Goal: Task Accomplishment & Management: Manage account settings

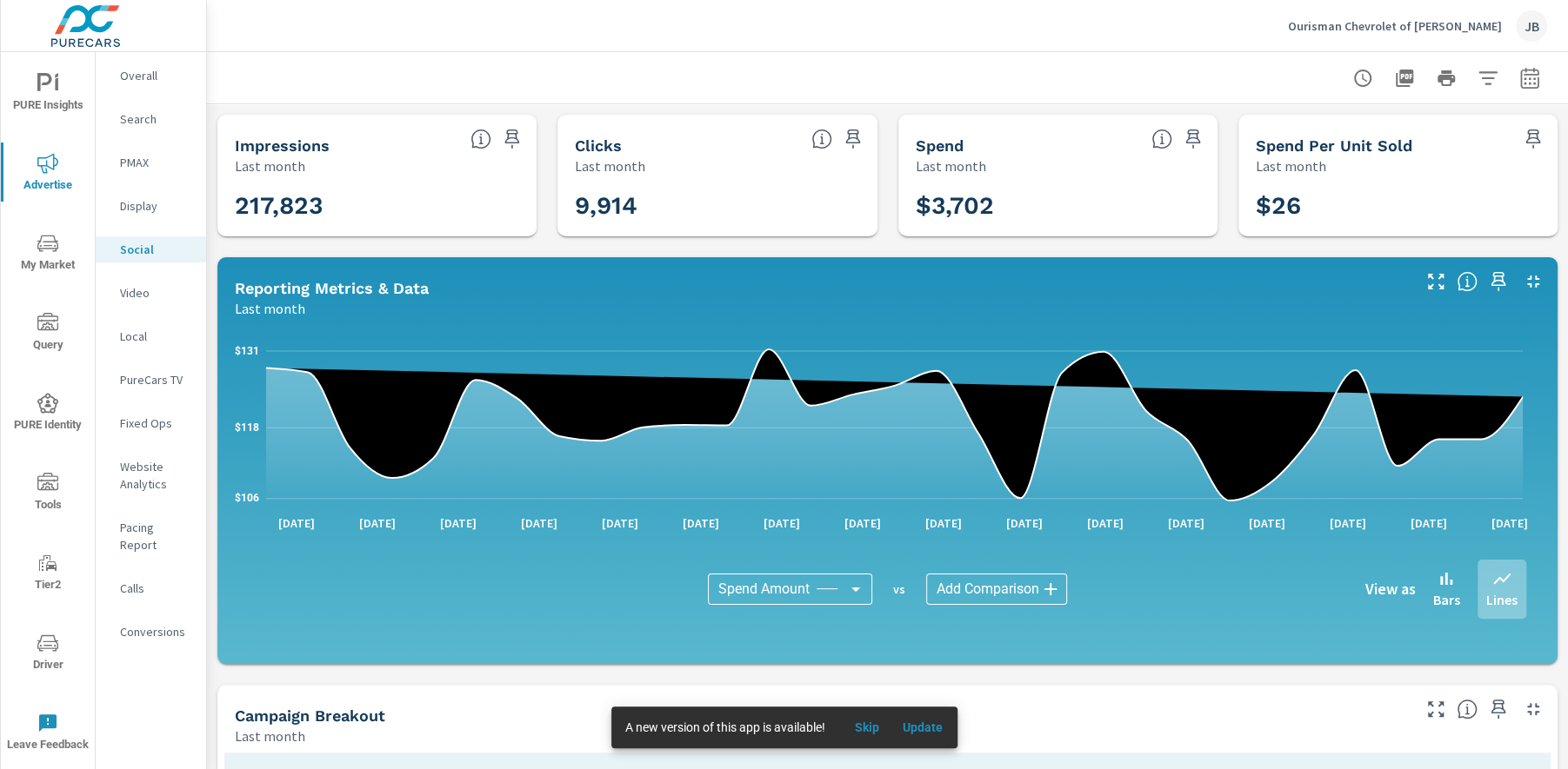
scroll to position [403, 0]
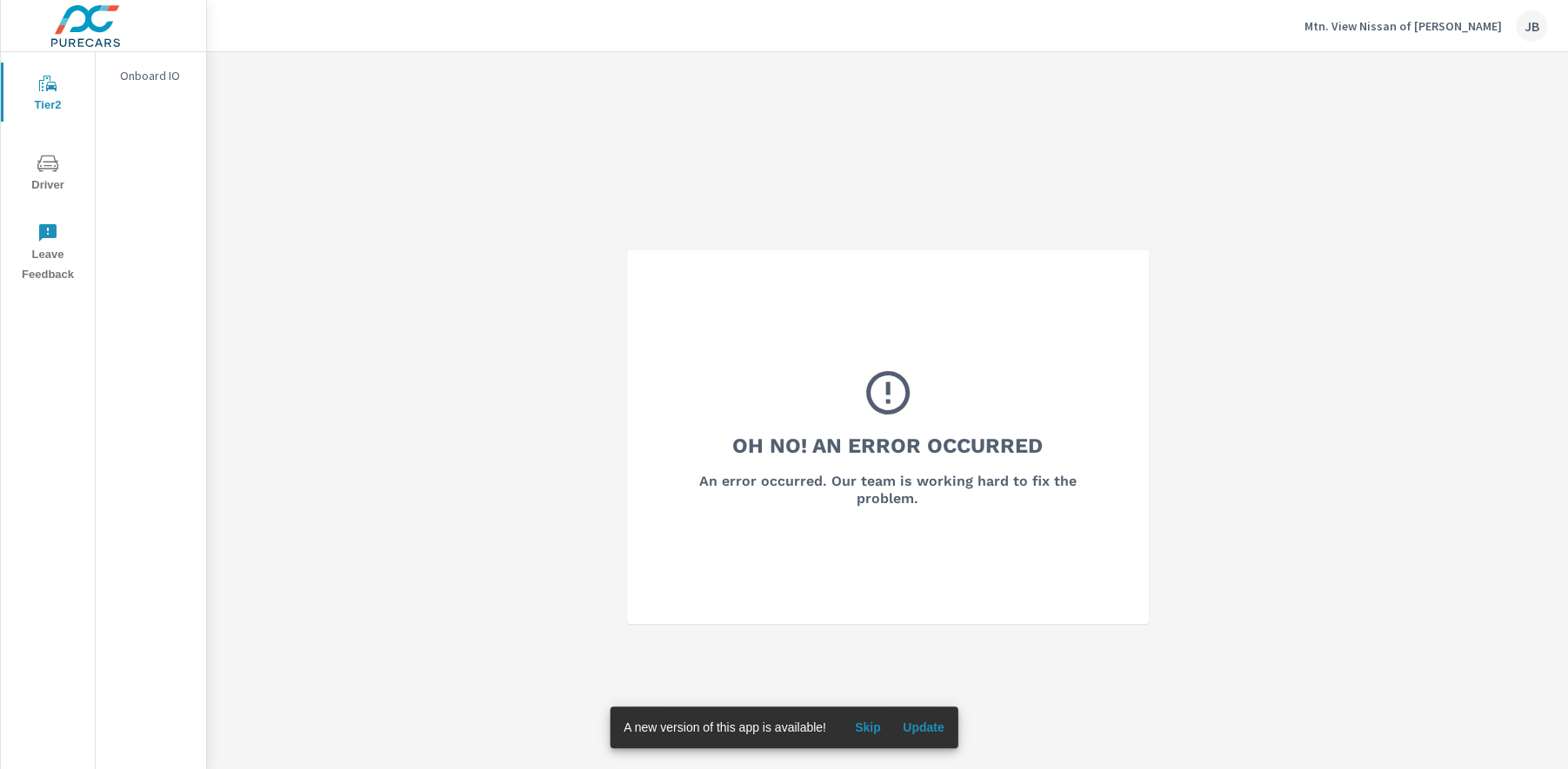
click at [1421, 41] on button "Mtn. View Nissan of Dalton JB" at bounding box center [1425, 25] width 256 height 52
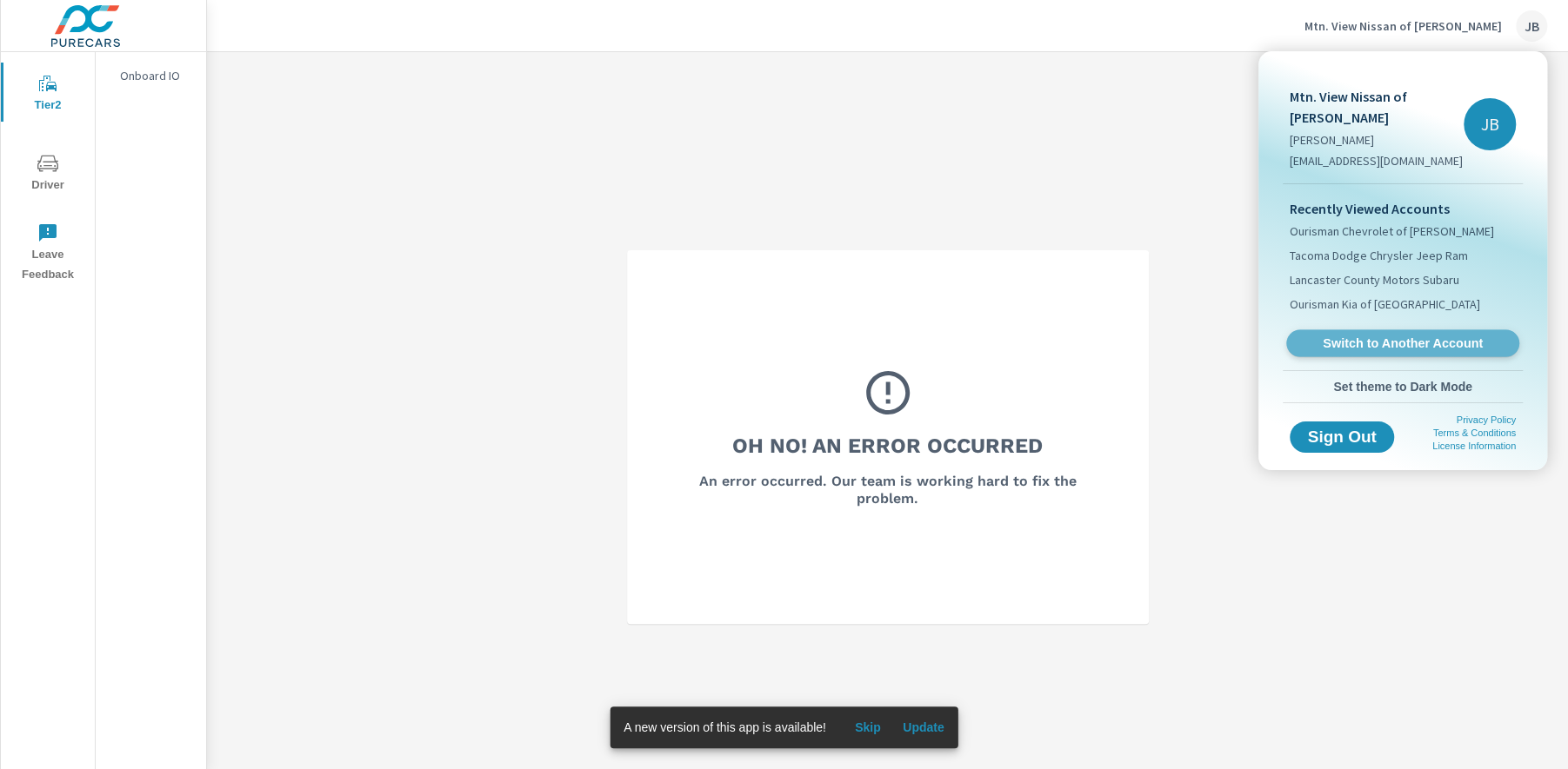
click at [1409, 335] on span "Switch to Another Account" at bounding box center [1402, 344] width 213 height 17
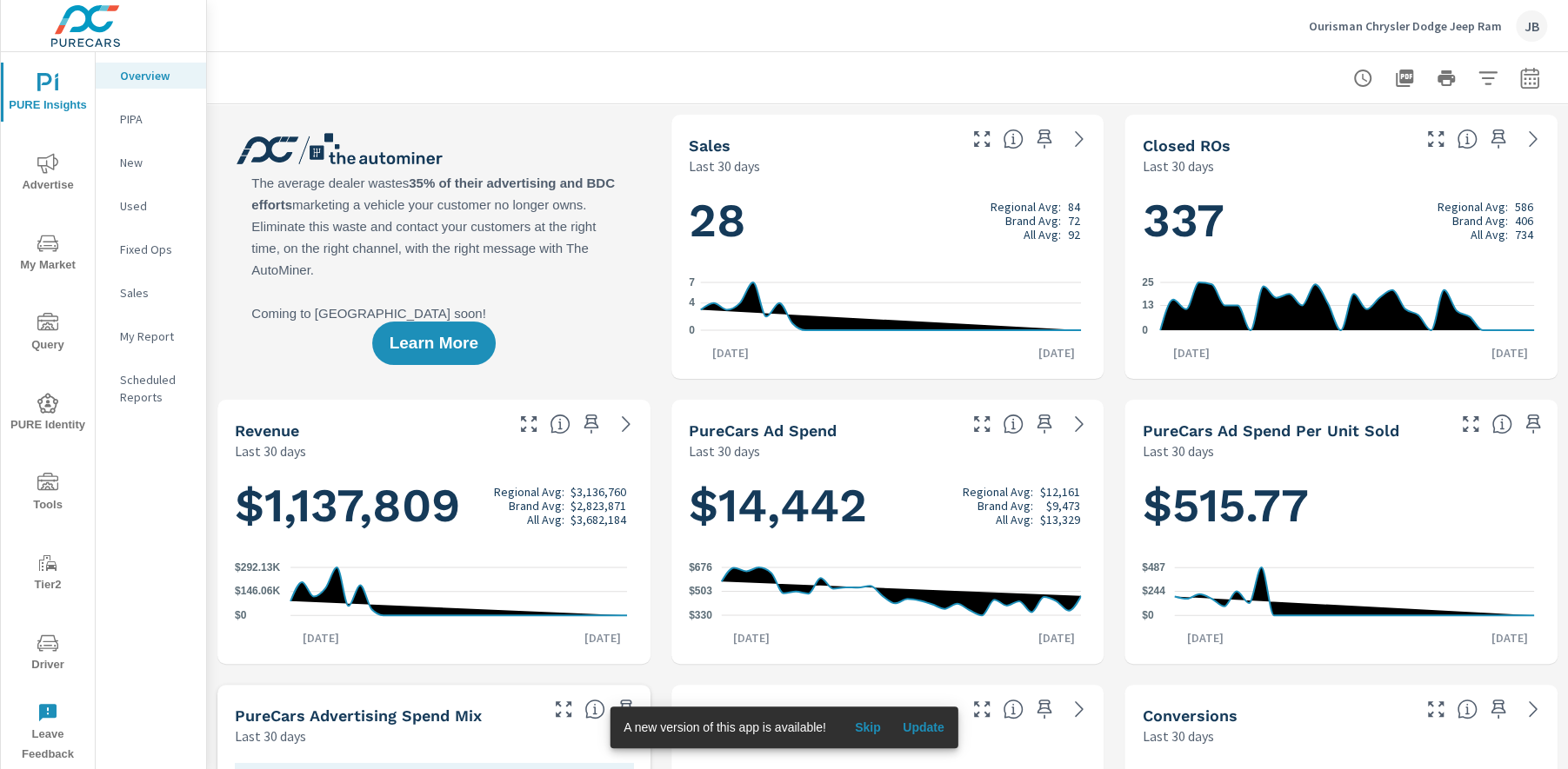
scroll to position [1, 0]
click at [47, 175] on span "Advertise" at bounding box center [47, 174] width 84 height 42
